Goal: Information Seeking & Learning: Learn about a topic

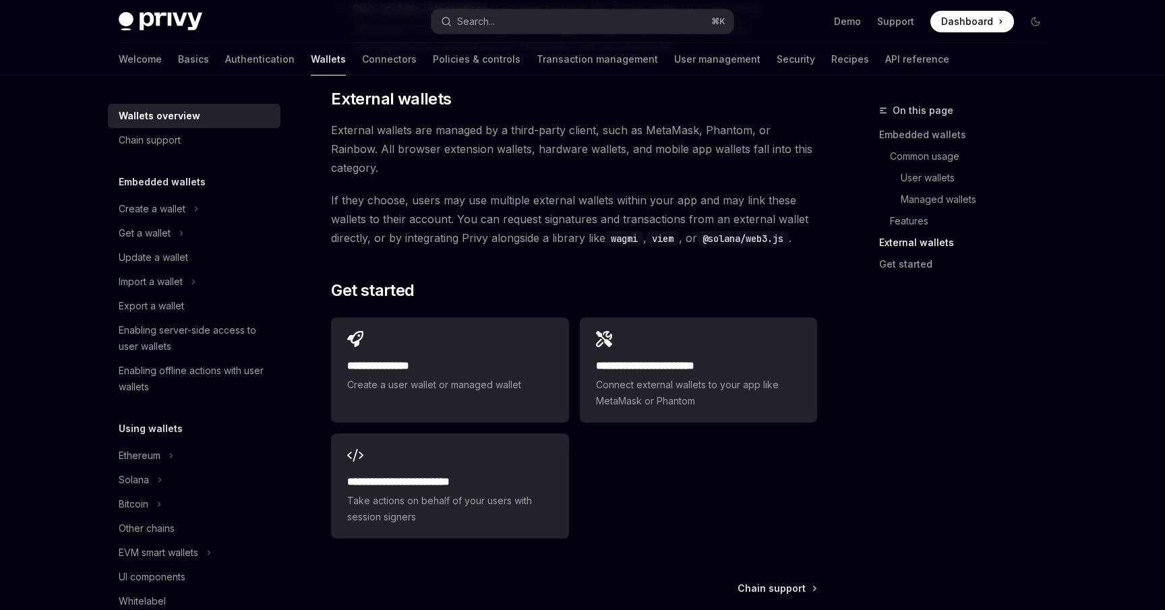
scroll to position [2017, 0]
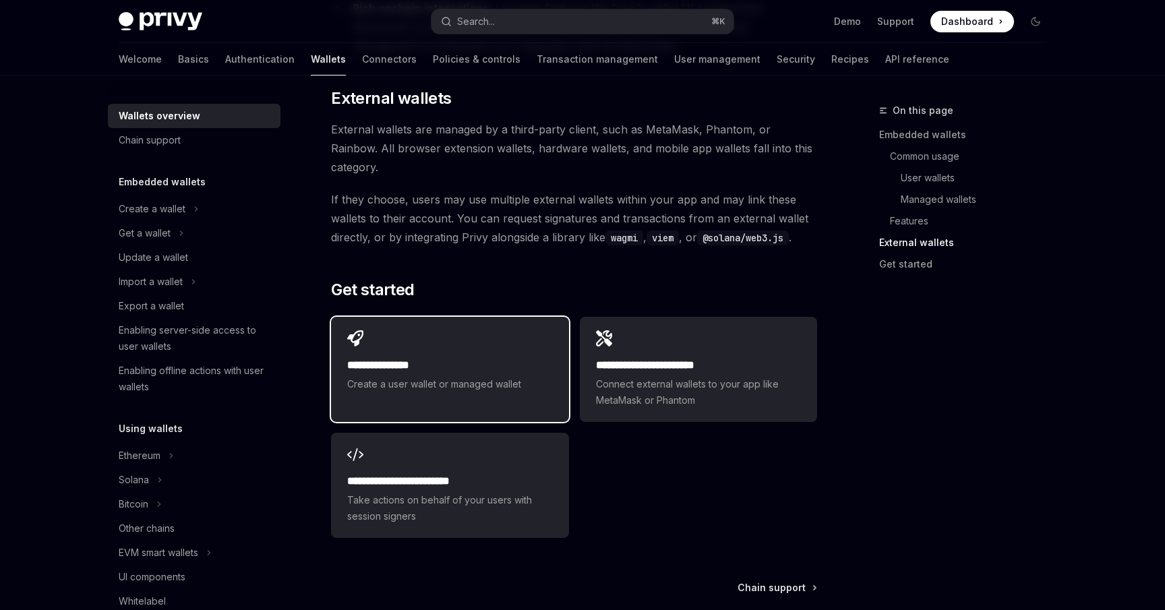
click at [437, 317] on div "**********" at bounding box center [449, 361] width 237 height 89
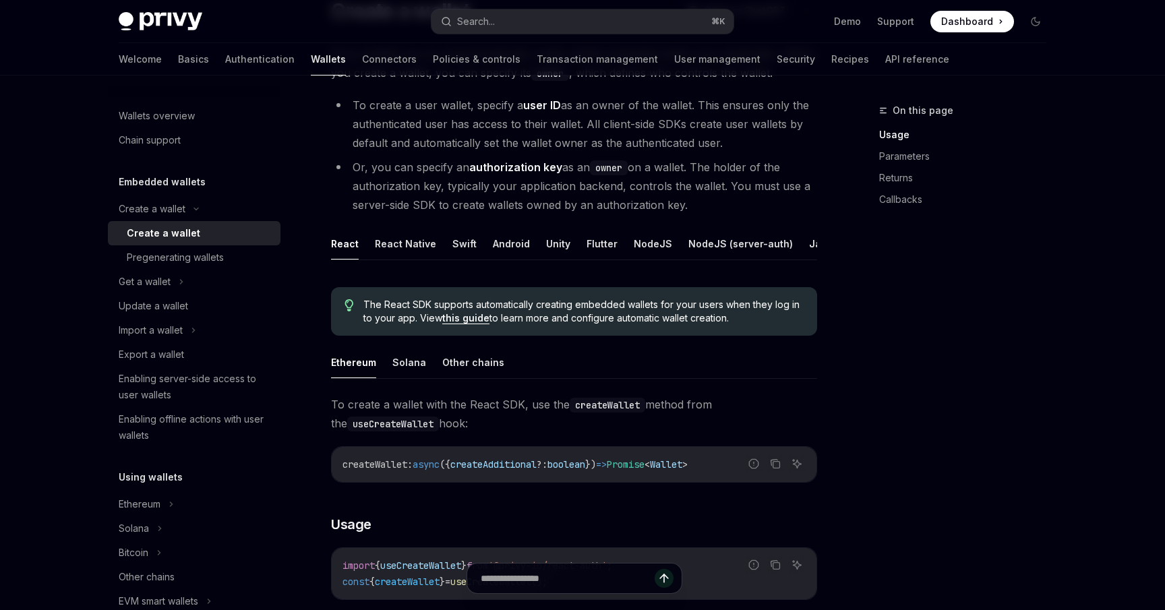
scroll to position [135, 0]
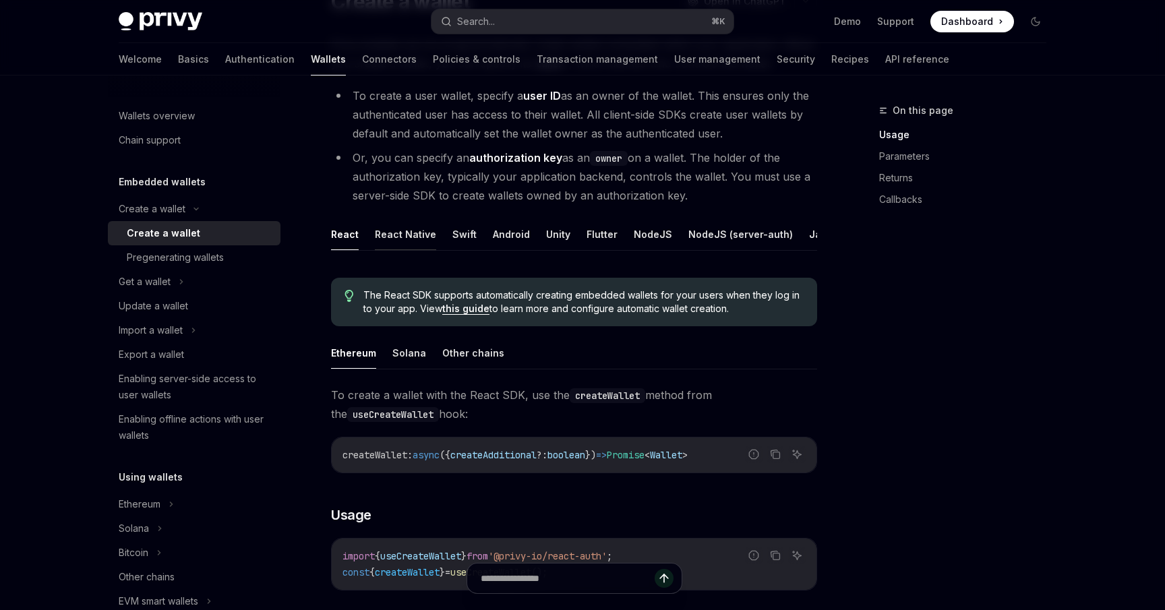
click at [407, 233] on button "React Native" at bounding box center [405, 235] width 61 height 32
click at [716, 233] on button "NodeJS (server-auth)" at bounding box center [741, 235] width 105 height 32
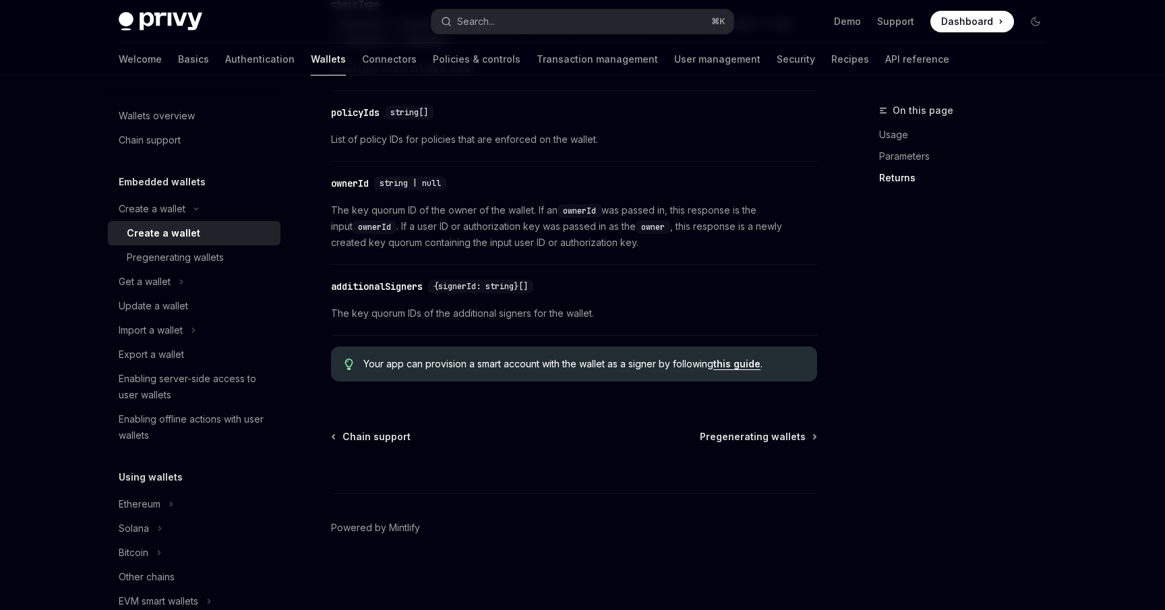
scroll to position [1627, 0]
click at [220, 259] on div "Pregenerating wallets" at bounding box center [175, 258] width 97 height 16
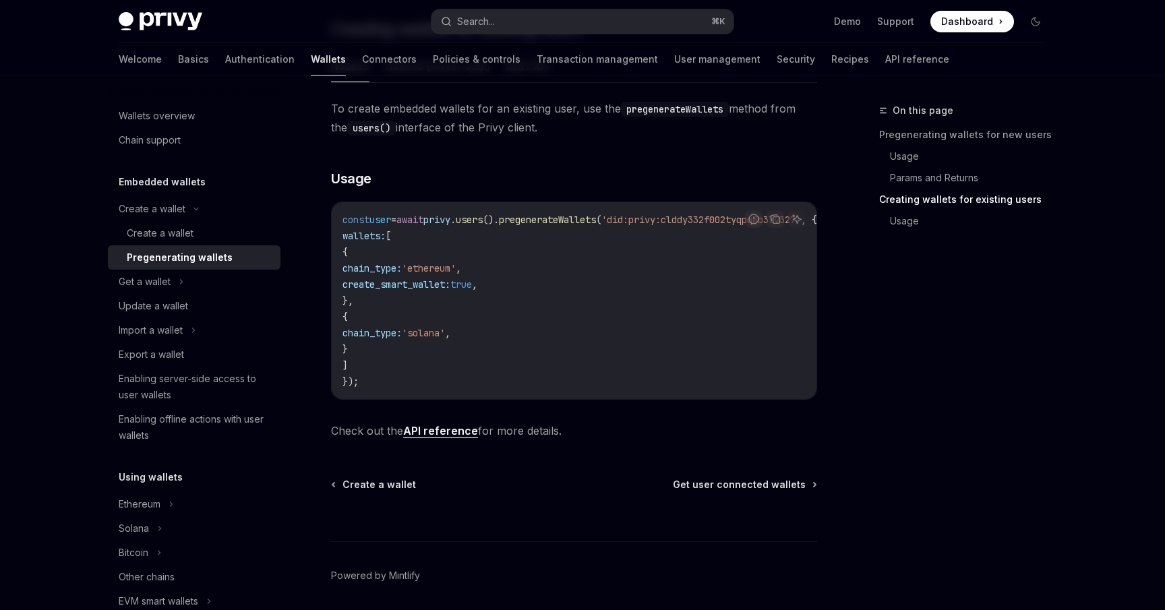
scroll to position [812, 0]
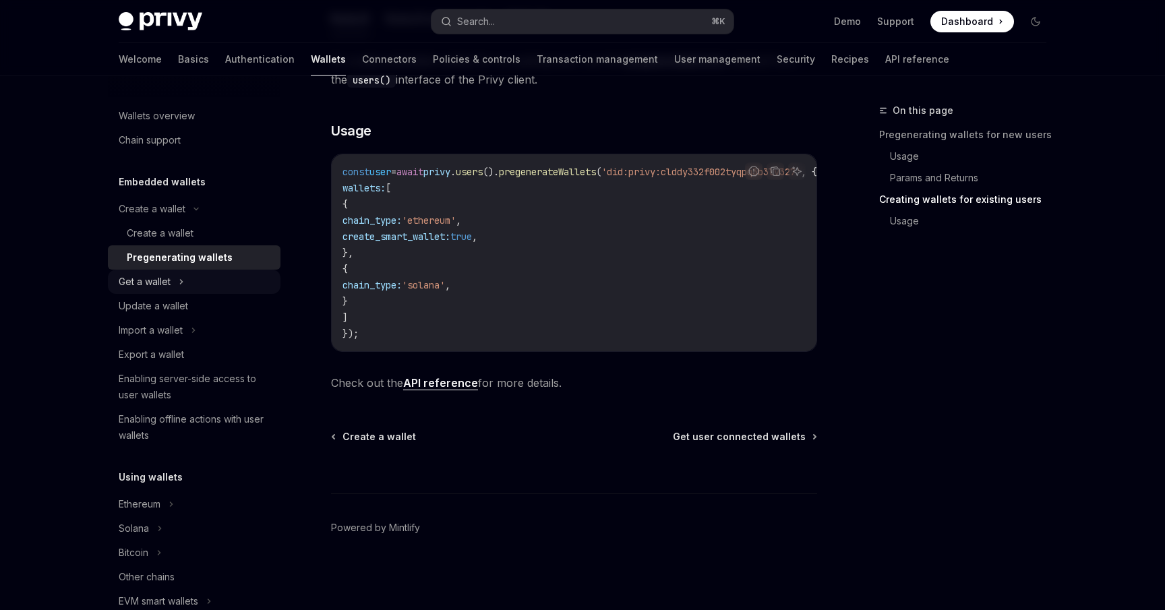
click at [139, 281] on div "Get a wallet" at bounding box center [145, 282] width 52 height 16
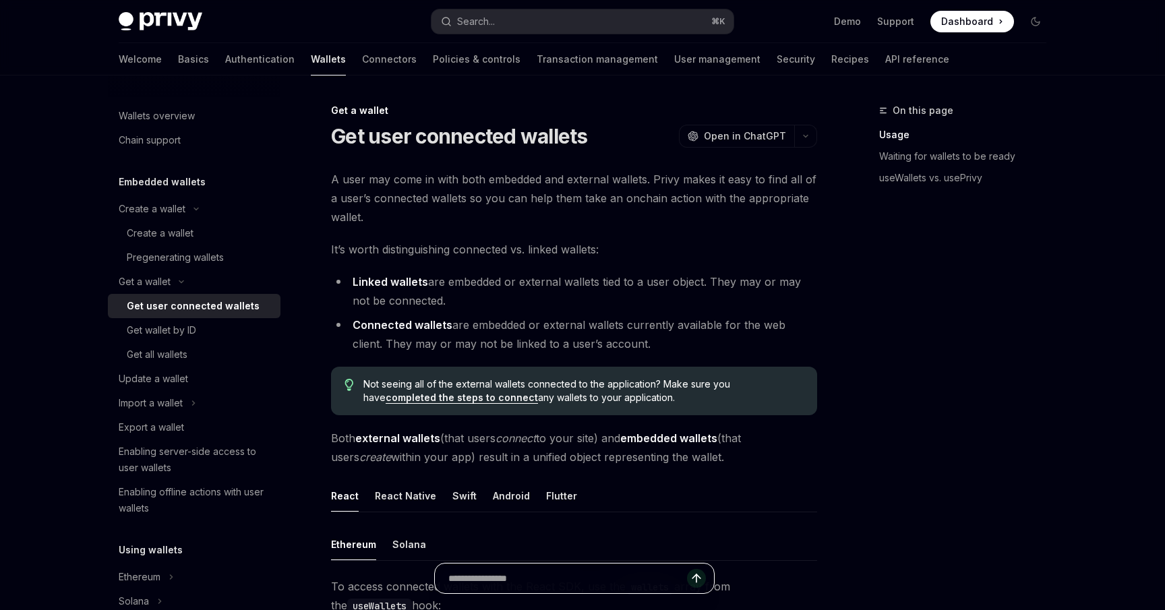
click at [523, 571] on input "text" at bounding box center [568, 579] width 239 height 30
click at [686, 453] on span "Both external wallets (that users connect to your site) and embedded wallets (t…" at bounding box center [574, 448] width 486 height 38
click at [496, 576] on input "text" at bounding box center [568, 579] width 239 height 30
click at [552, 449] on span "Both external wallets (that users connect to your site) and embedded wallets (t…" at bounding box center [574, 448] width 486 height 38
click at [493, 573] on input "text" at bounding box center [568, 579] width 239 height 30
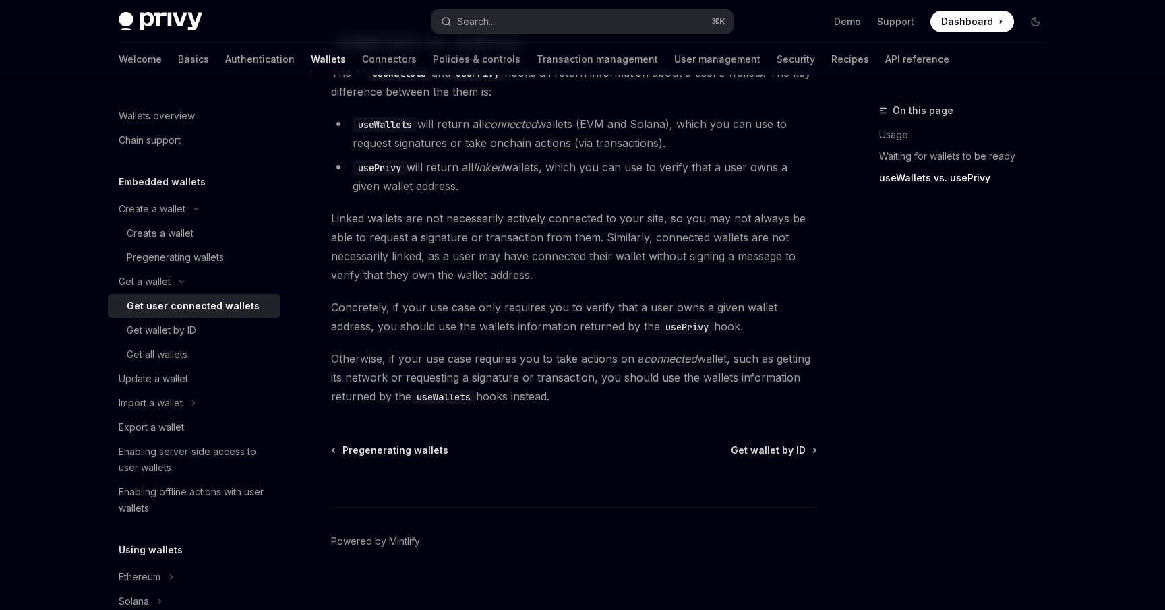
scroll to position [1190, 0]
click at [771, 445] on span "Get wallet by ID" at bounding box center [768, 451] width 75 height 13
type textarea "*"
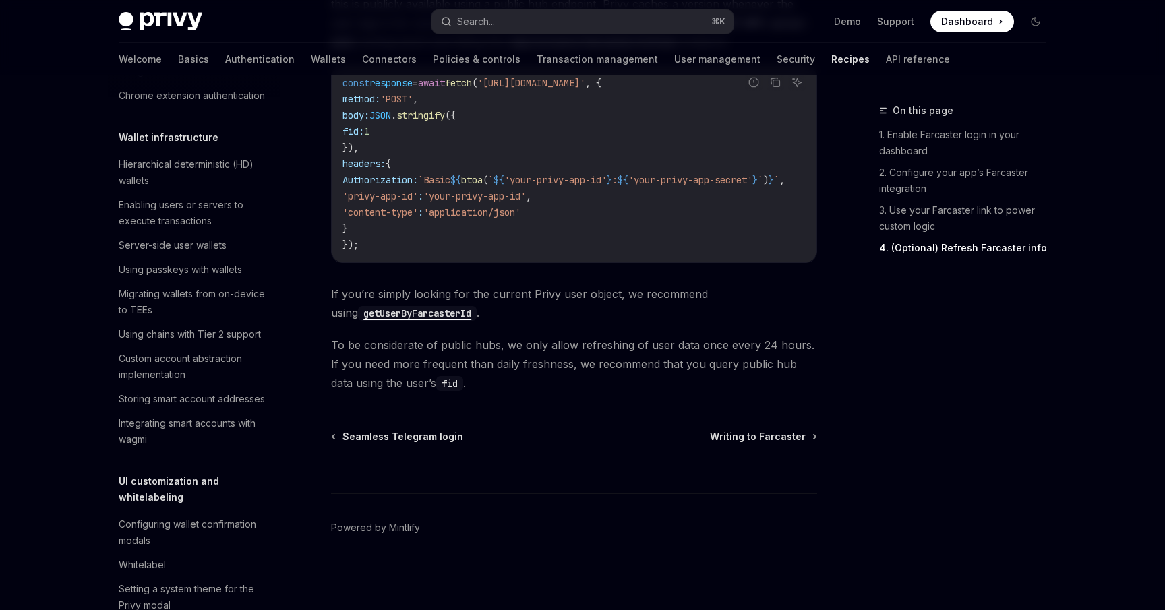
scroll to position [156, 0]
